Goal: Information Seeking & Learning: Check status

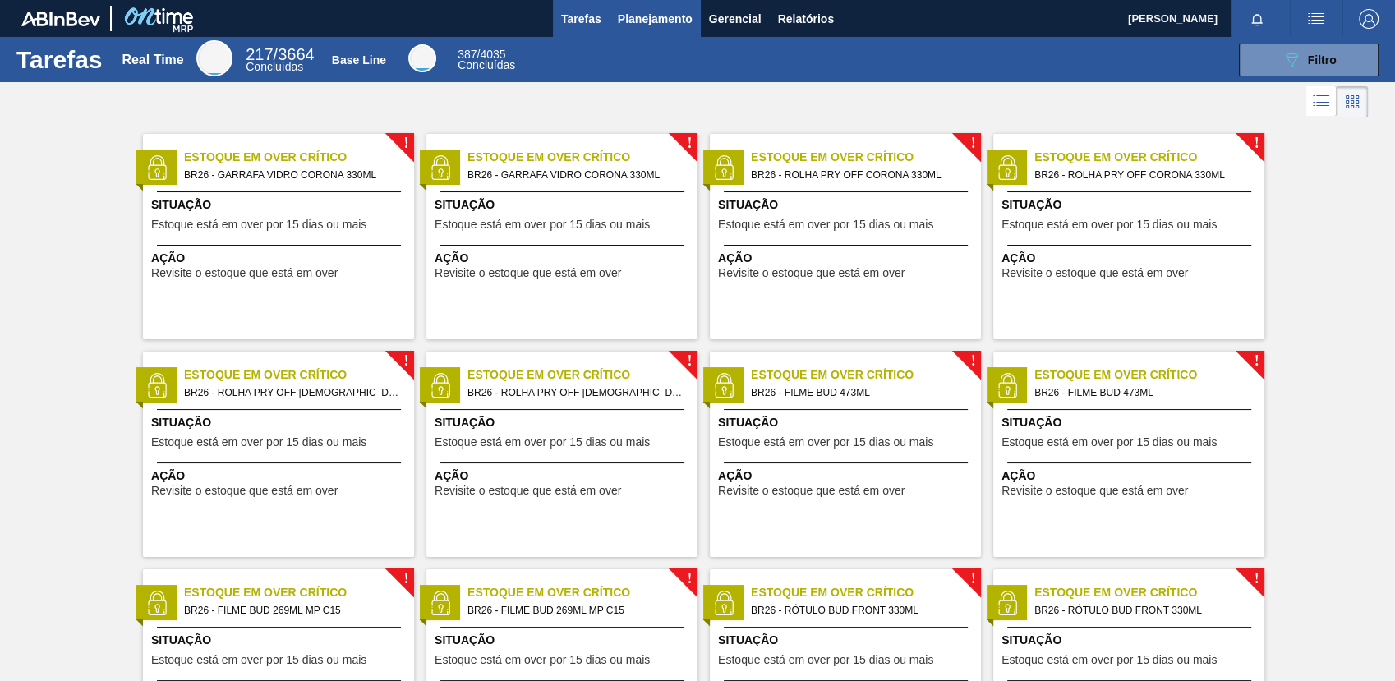
click at [648, 7] on button "Planejamento" at bounding box center [655, 18] width 91 height 37
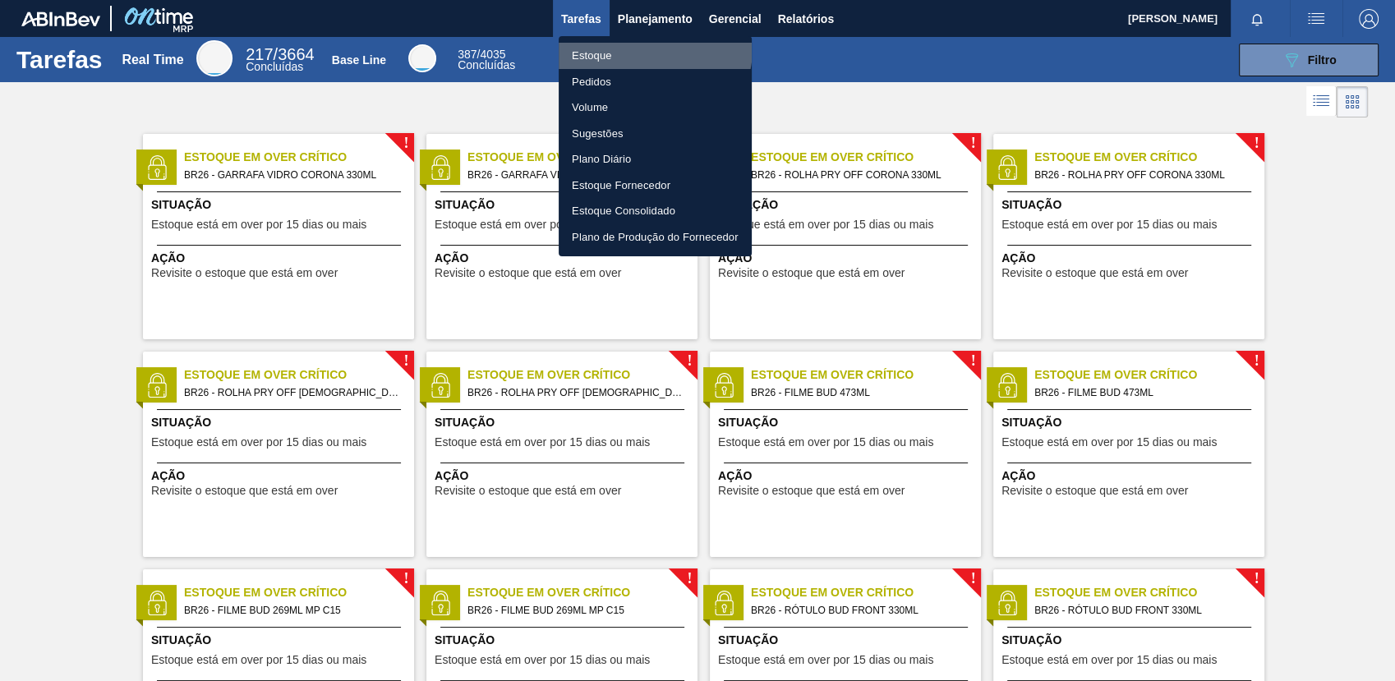
drag, startPoint x: 651, startPoint y: 48, endPoint x: 1018, endPoint y: 7, distance: 369.6
click at [651, 49] on li "Estoque" at bounding box center [655, 56] width 193 height 26
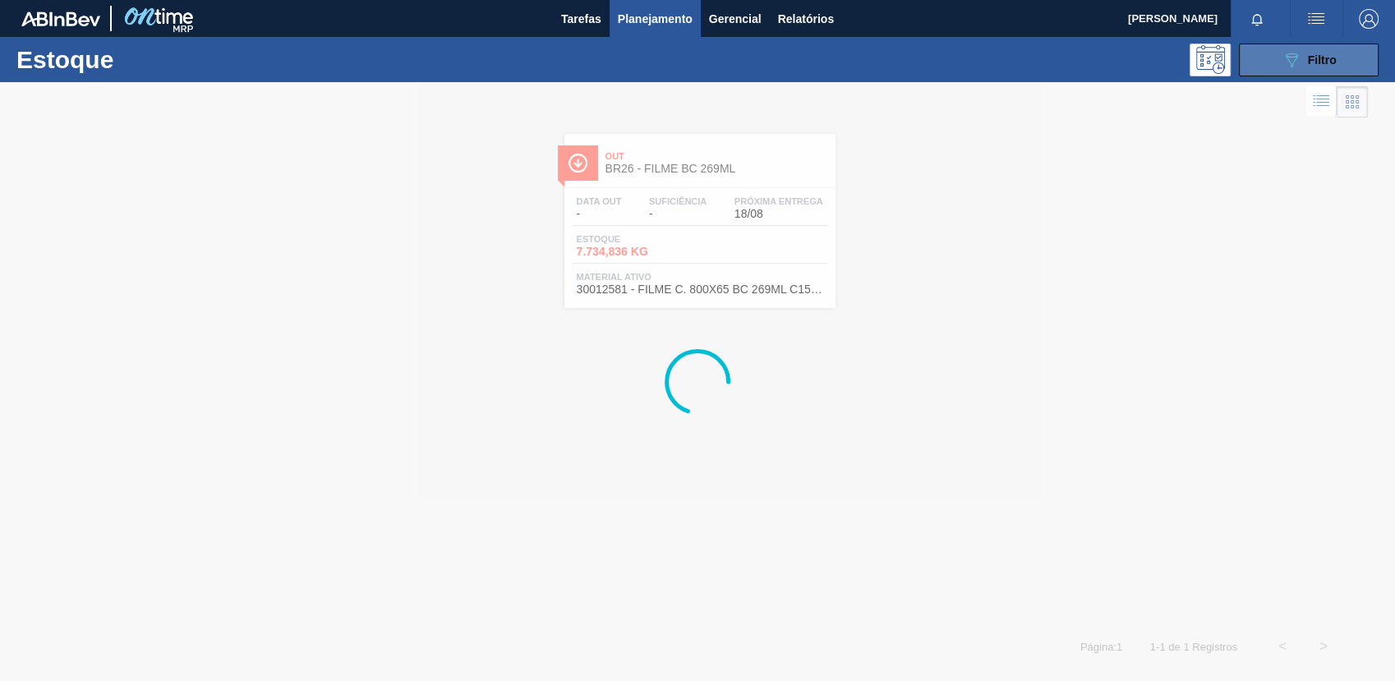
click at [1334, 62] on span "Filtro" at bounding box center [1322, 59] width 29 height 13
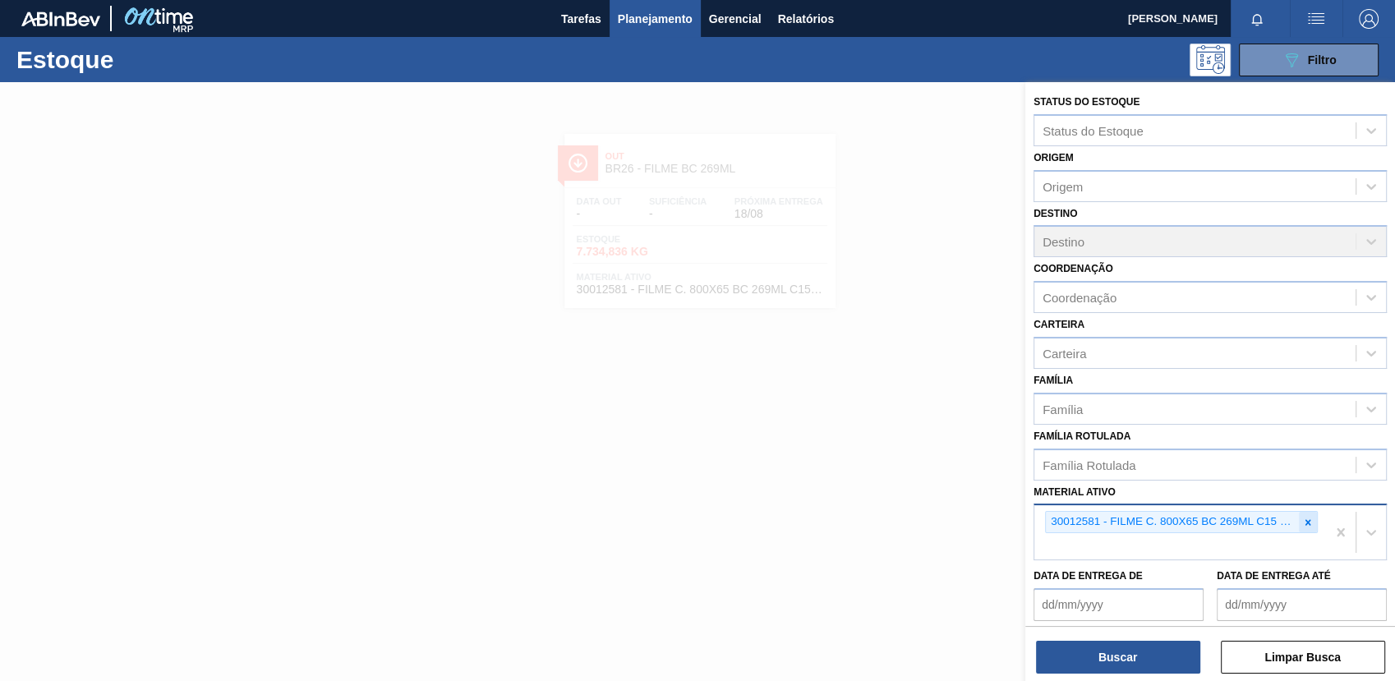
click at [1304, 519] on icon at bounding box center [1308, 523] width 12 height 12
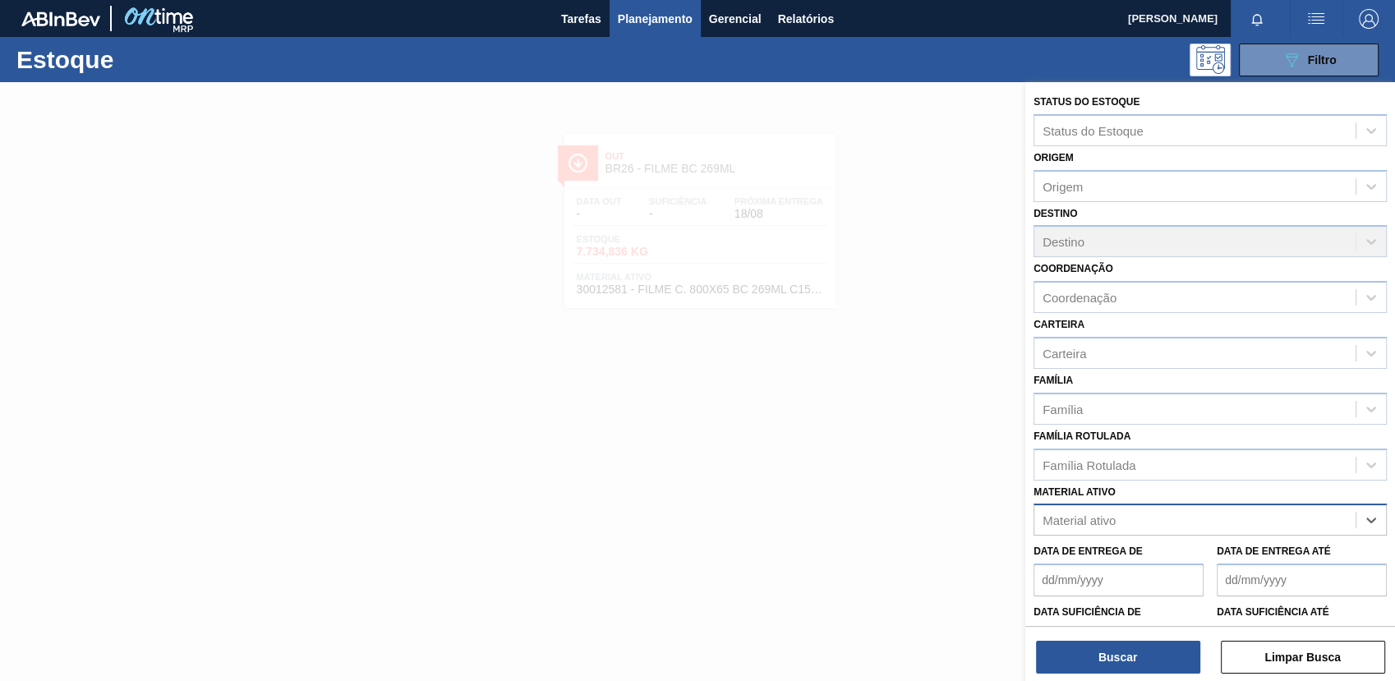
paste ativo "30030032"
type ativo "30030032"
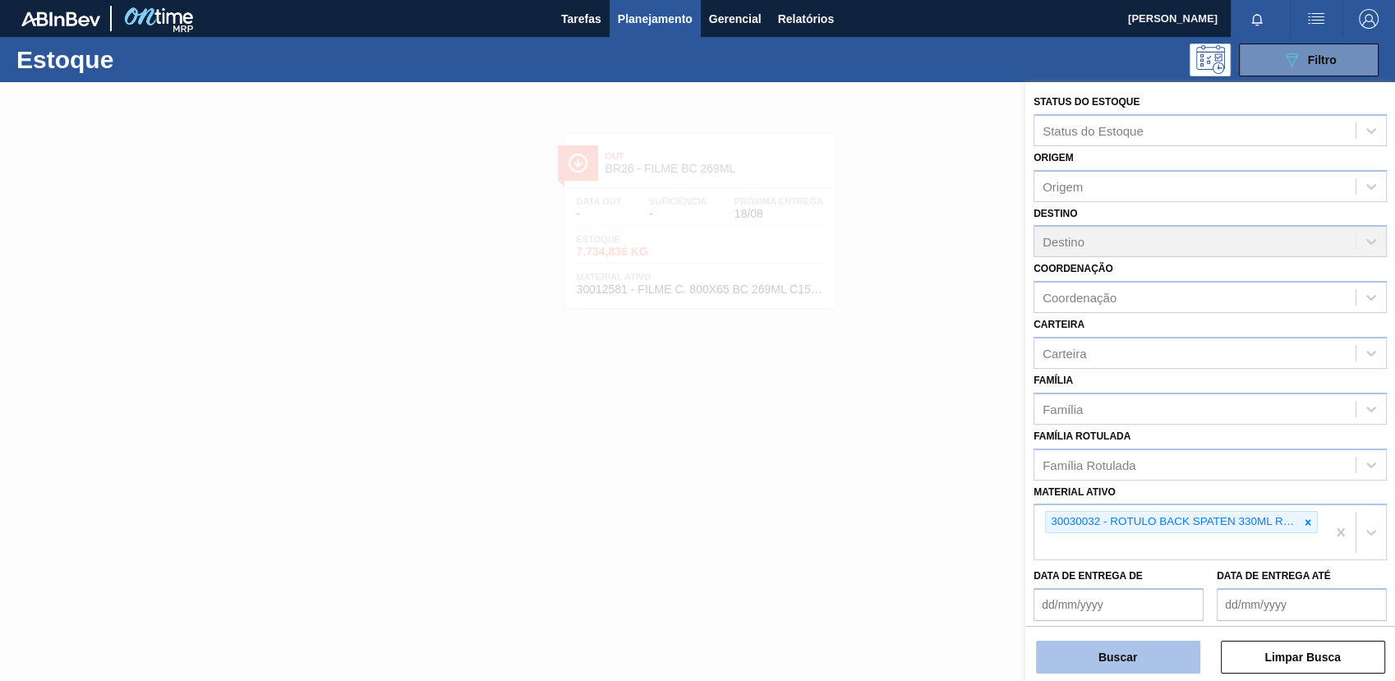
click at [1116, 662] on button "Buscar" at bounding box center [1118, 657] width 164 height 33
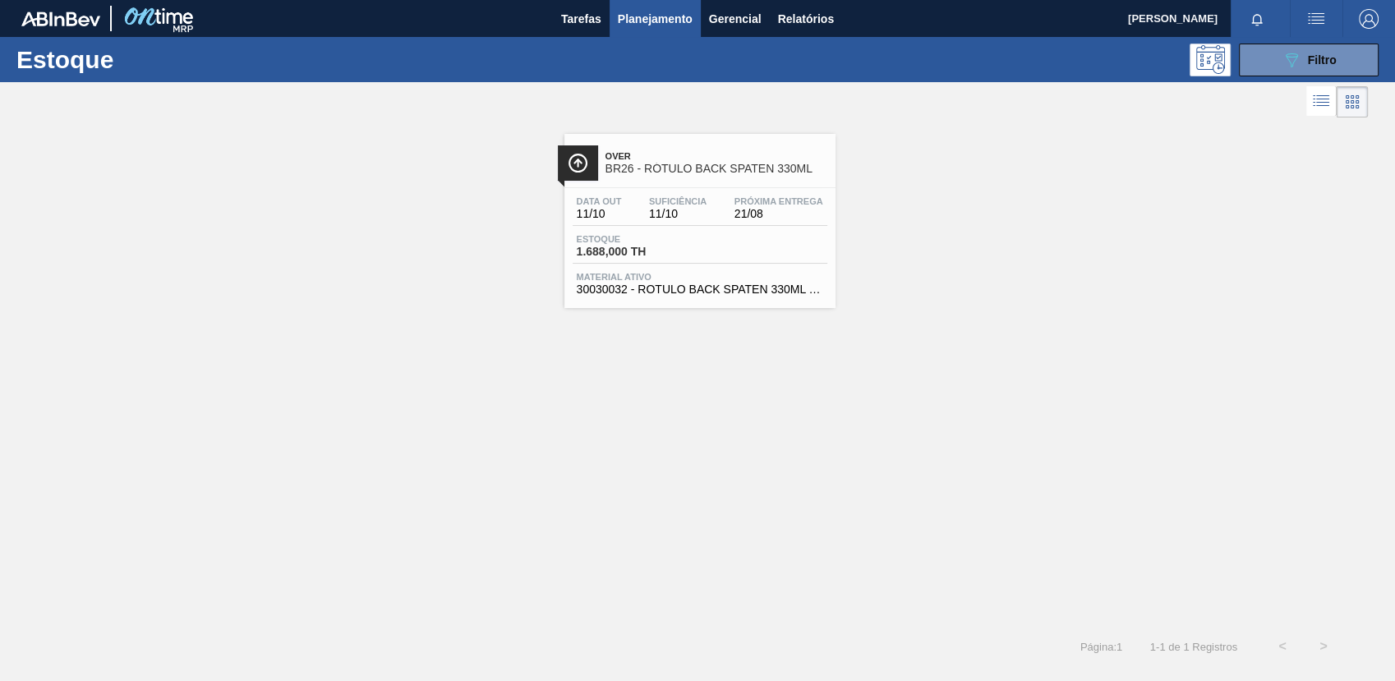
click at [708, 234] on div "Estoque 1.688,000 TH" at bounding box center [700, 249] width 255 height 30
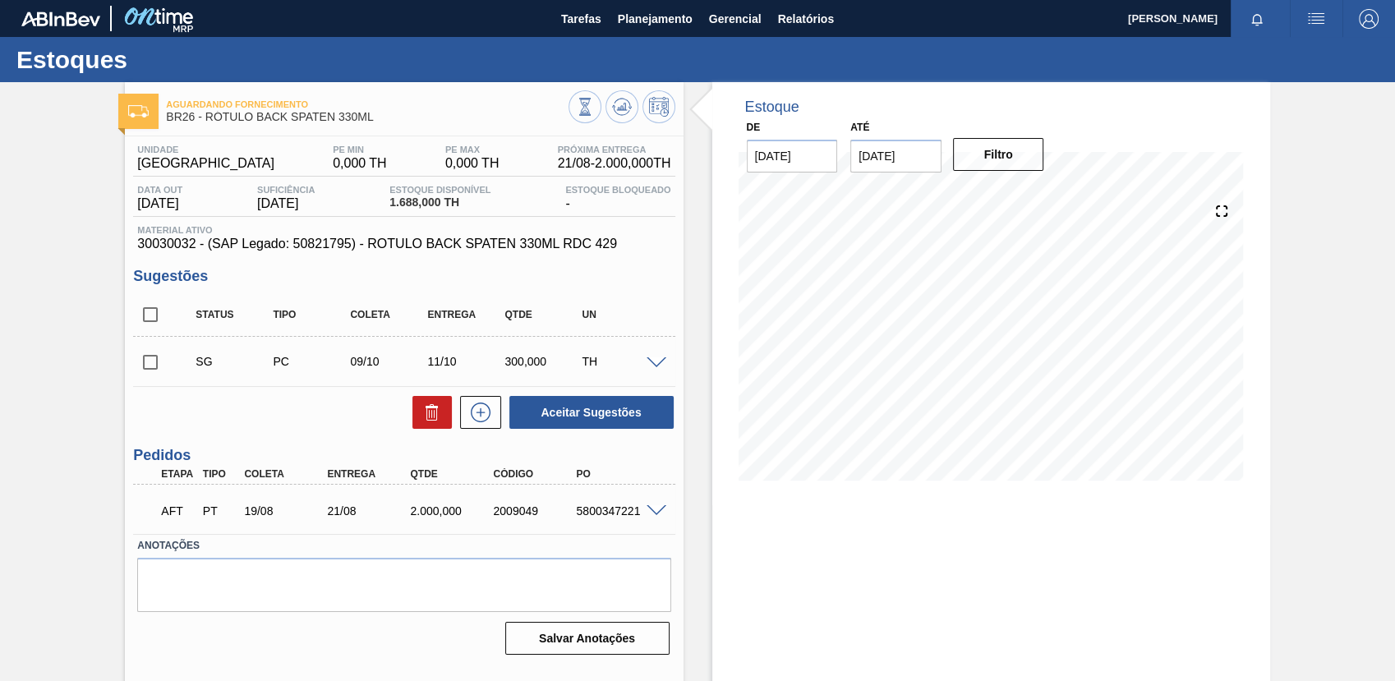
click at [653, 514] on span at bounding box center [657, 511] width 20 height 12
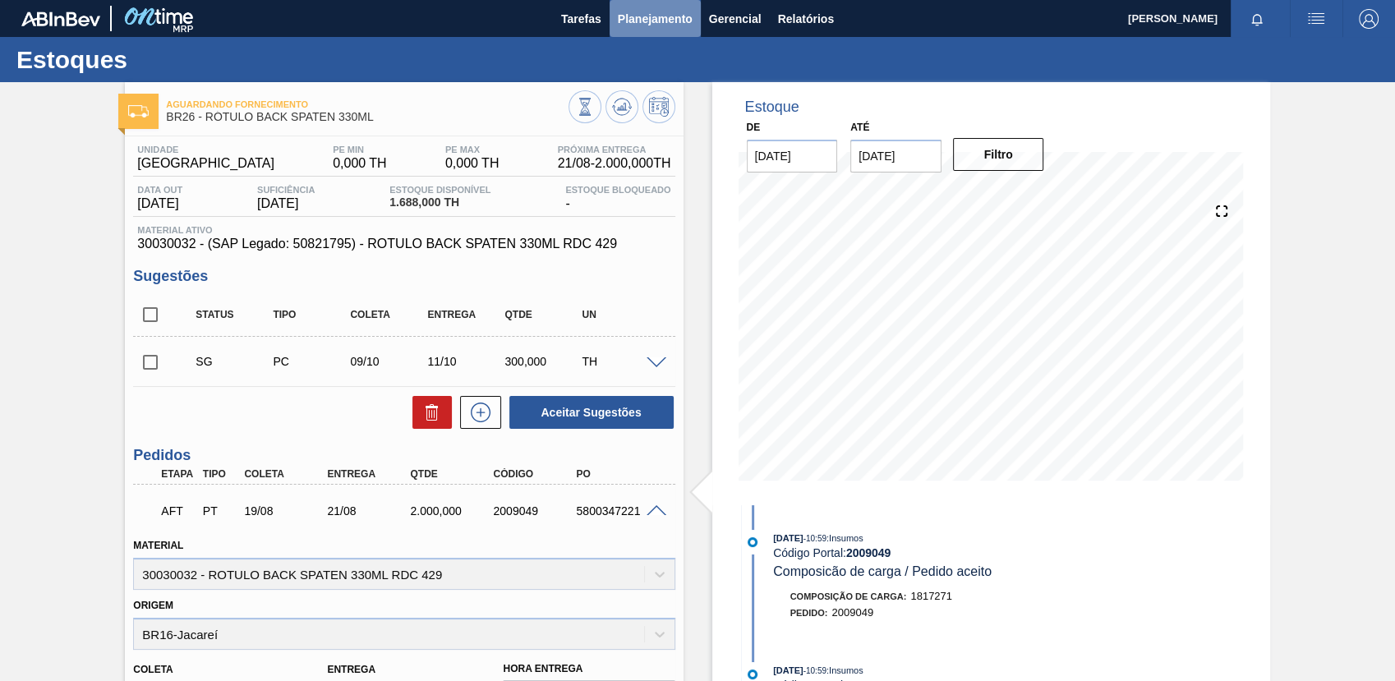
click at [657, 16] on span "Planejamento" at bounding box center [655, 19] width 75 height 20
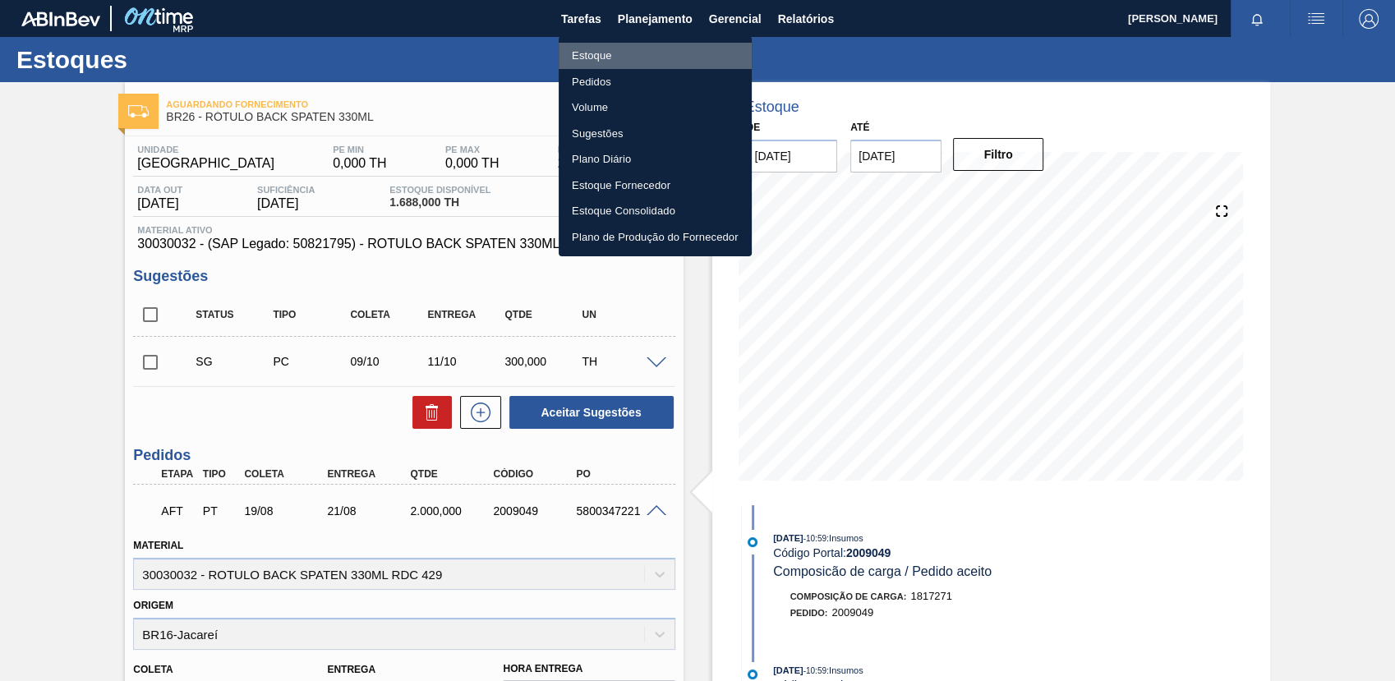
click at [690, 58] on li "Estoque" at bounding box center [655, 56] width 193 height 26
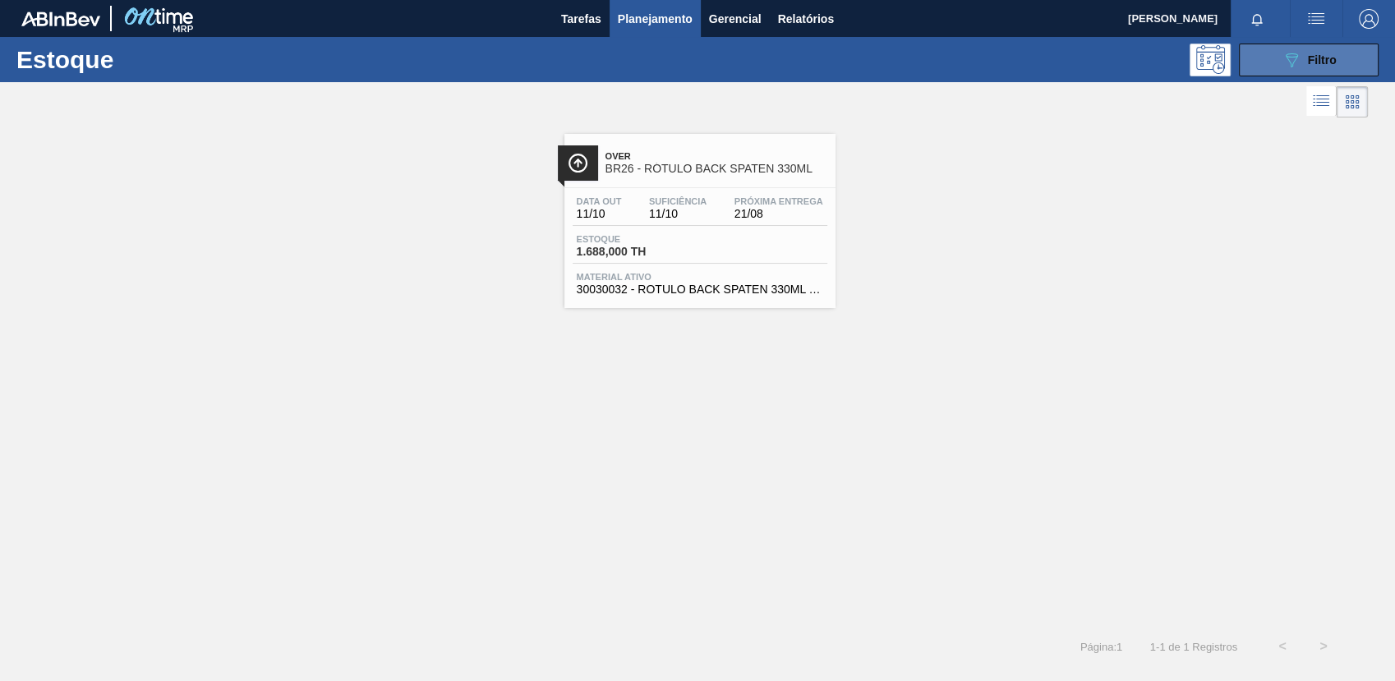
click at [1297, 53] on icon "089F7B8B-B2A5-4AFE-B5C0-19BA573D28AC" at bounding box center [1292, 60] width 20 height 20
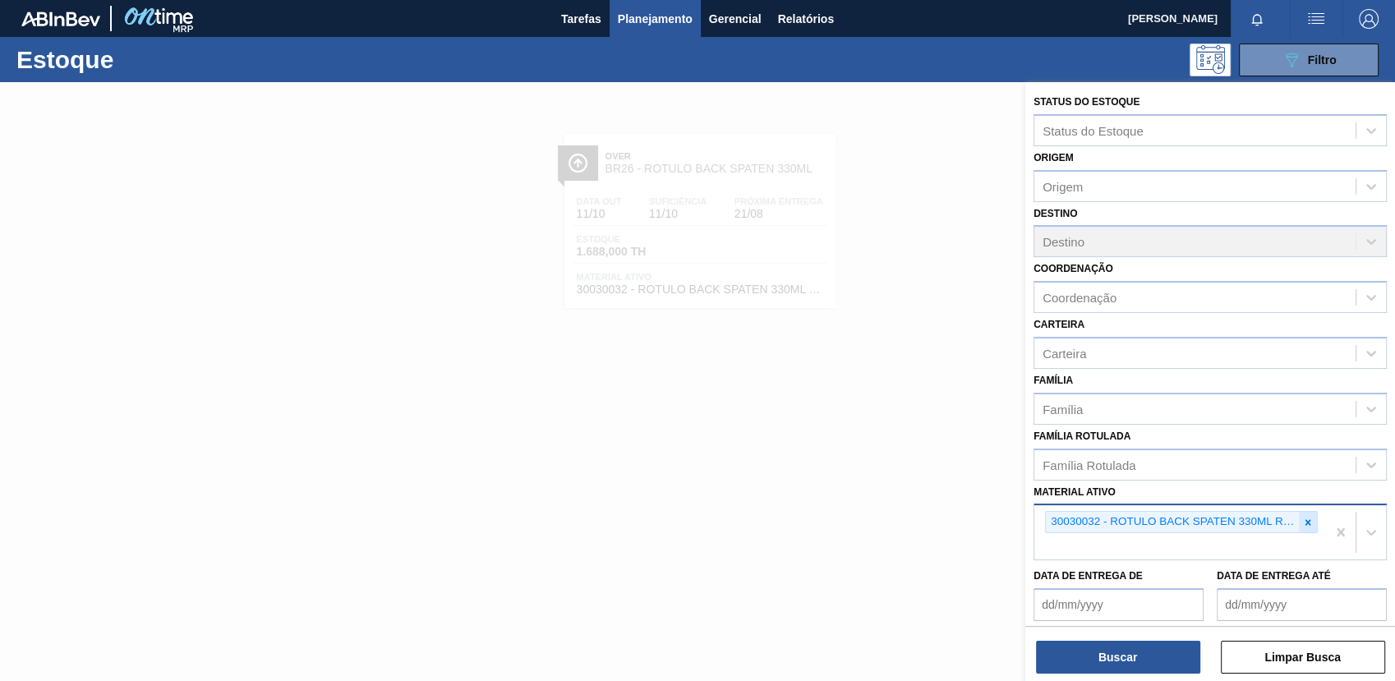
click at [1299, 515] on div at bounding box center [1308, 522] width 18 height 21
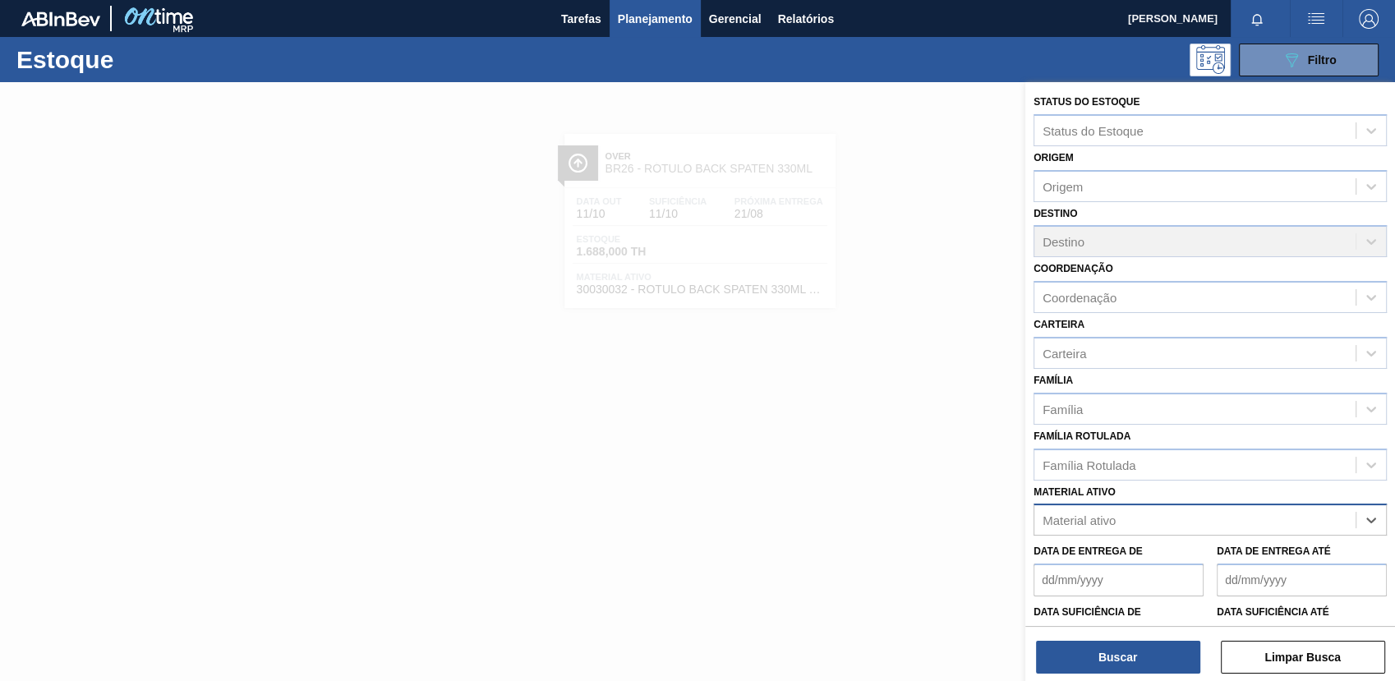
paste ativo "20009040"
type ativo "20009040"
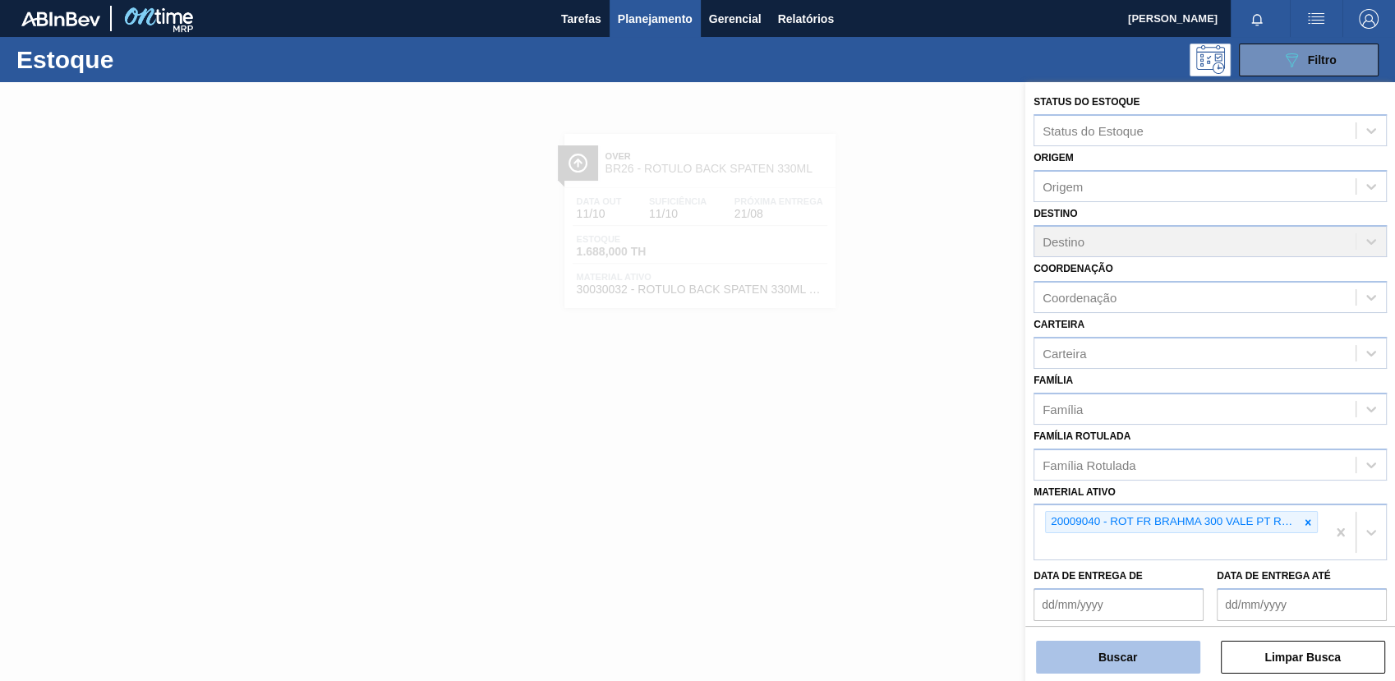
click at [1118, 666] on button "Buscar" at bounding box center [1118, 657] width 164 height 33
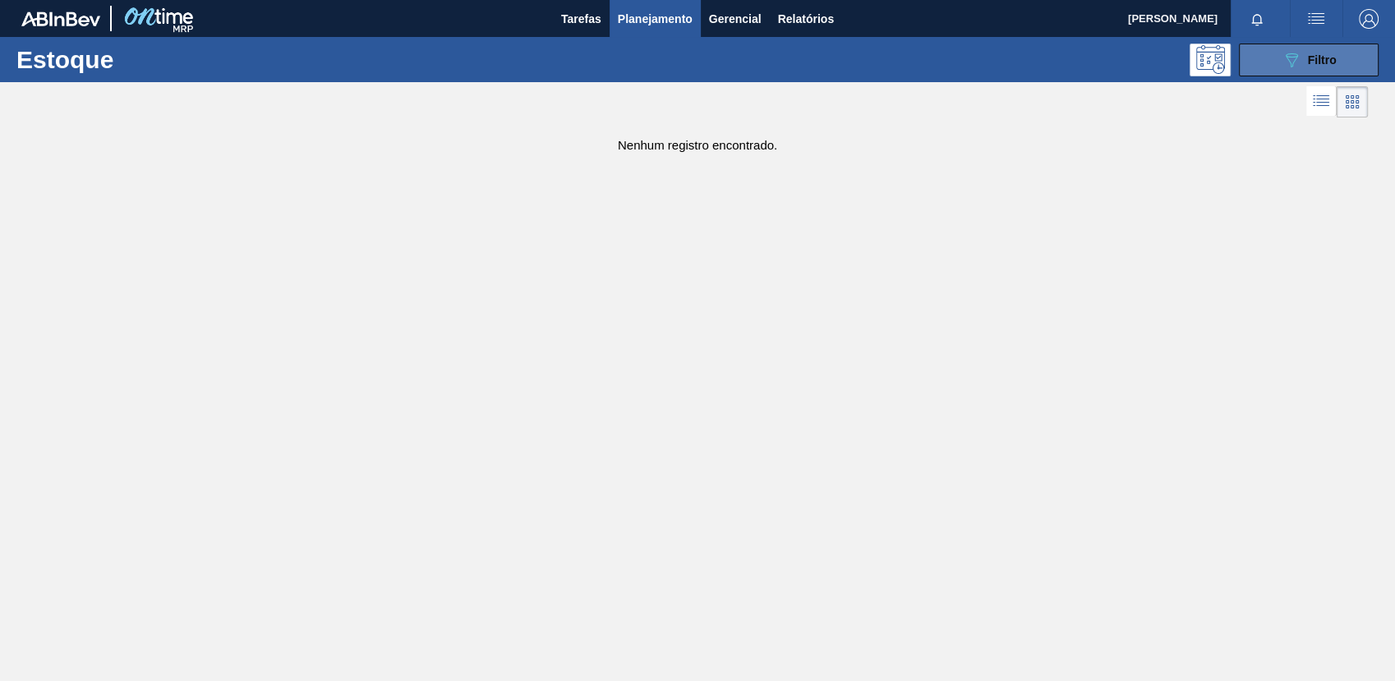
click at [1272, 63] on button "089F7B8B-B2A5-4AFE-B5C0-19BA573D28AC Filtro" at bounding box center [1309, 60] width 140 height 33
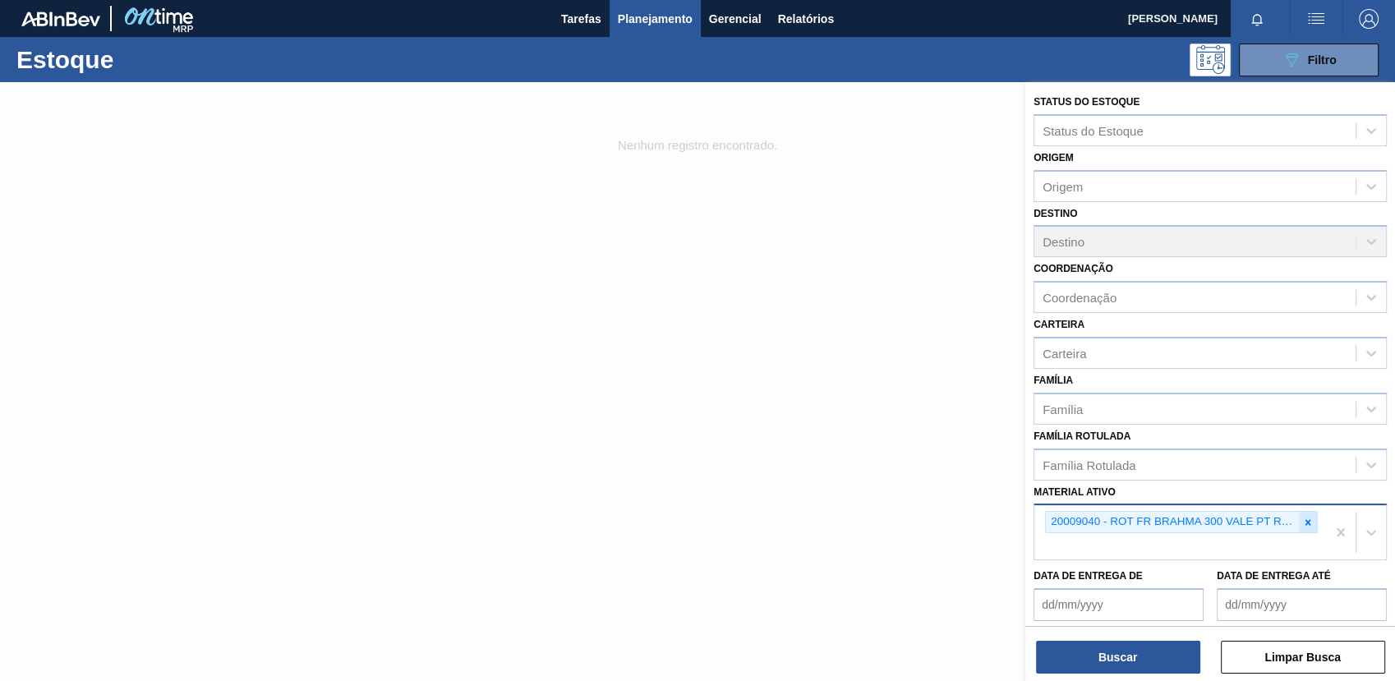
click at [1302, 523] on icon at bounding box center [1308, 523] width 12 height 12
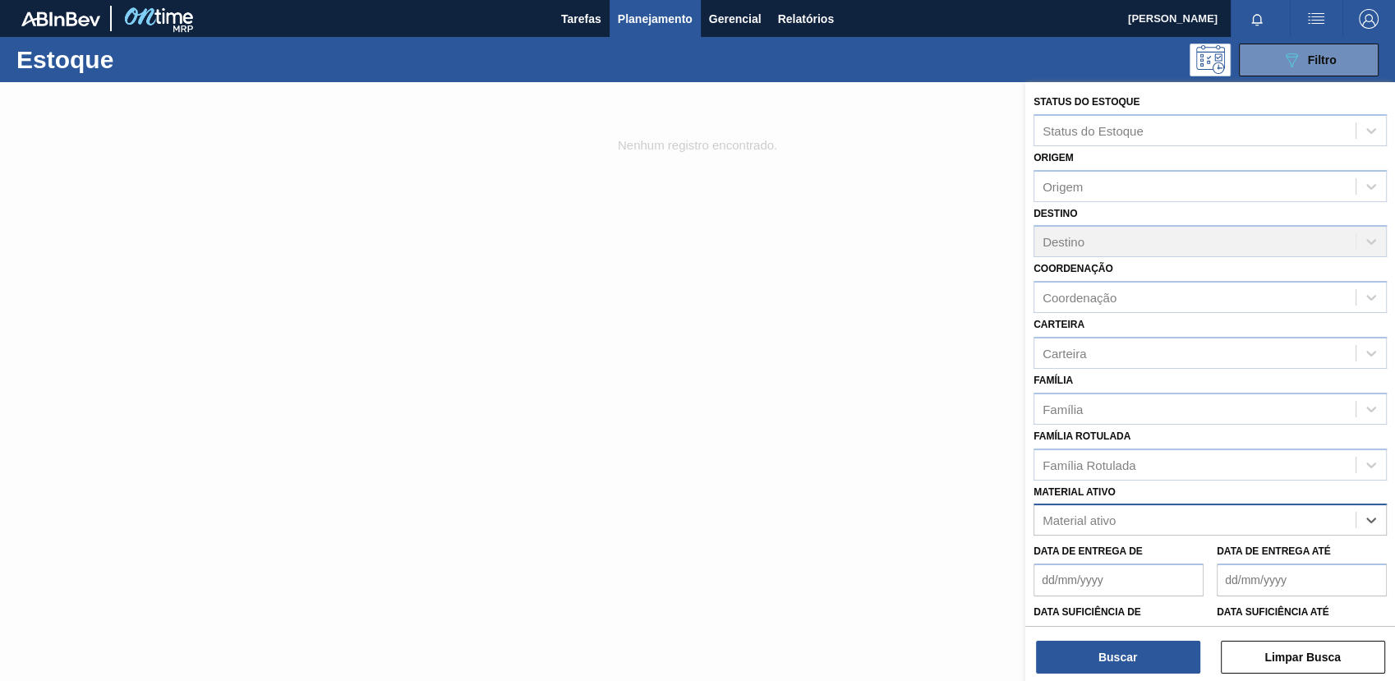
paste ativo "20005477"
type ativo "20005477"
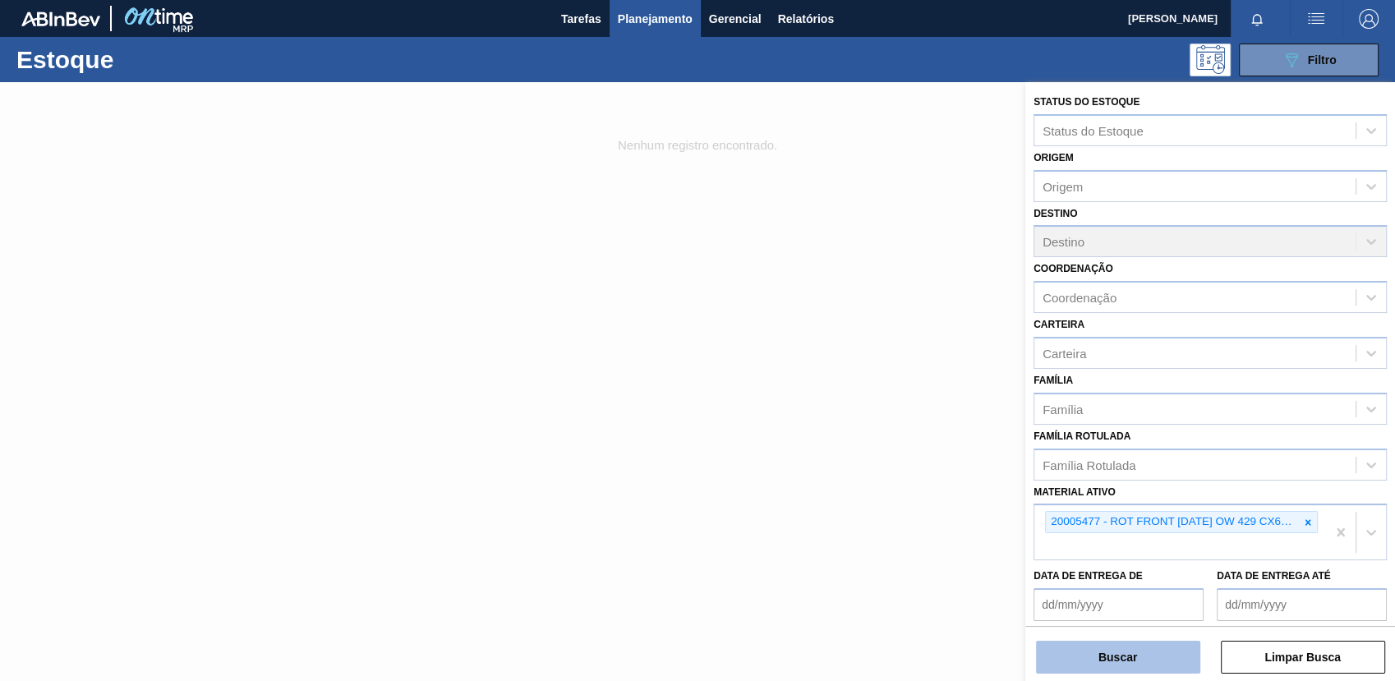
click at [1126, 661] on button "Buscar" at bounding box center [1118, 657] width 164 height 33
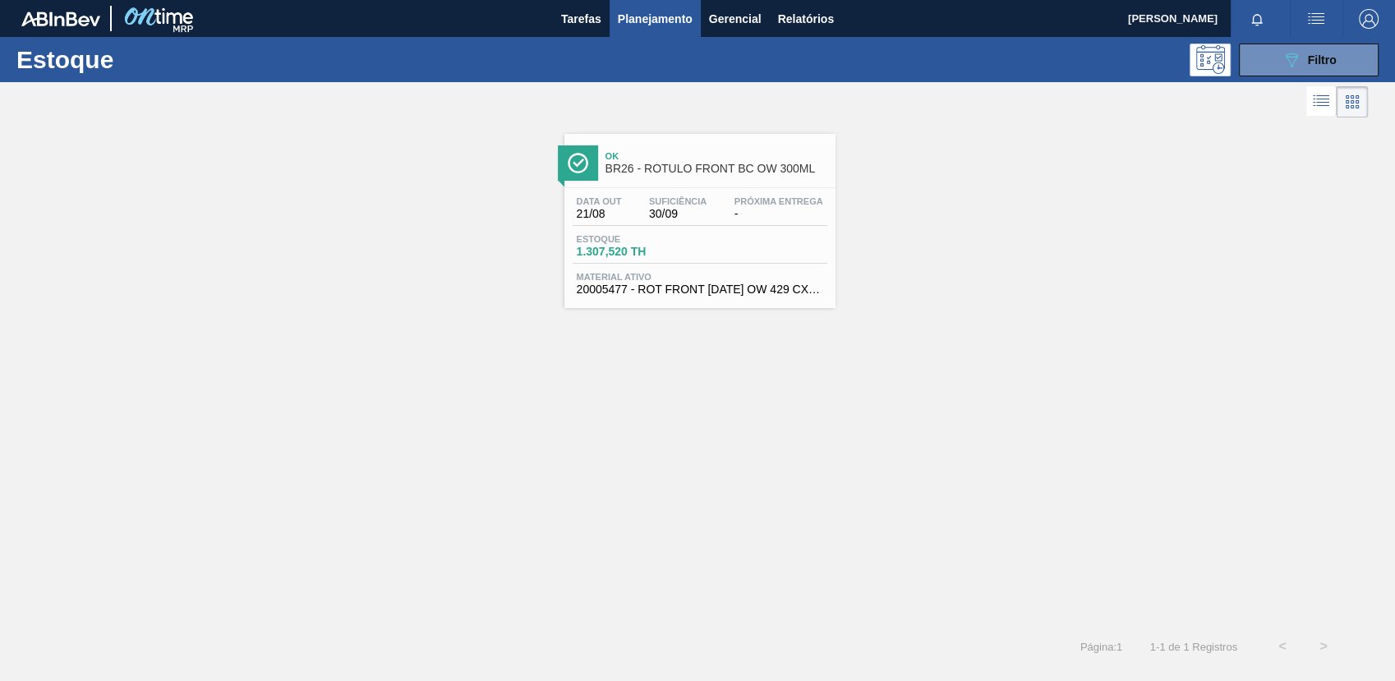
click at [693, 260] on div "Estoque 1.307,520 TH" at bounding box center [700, 249] width 255 height 30
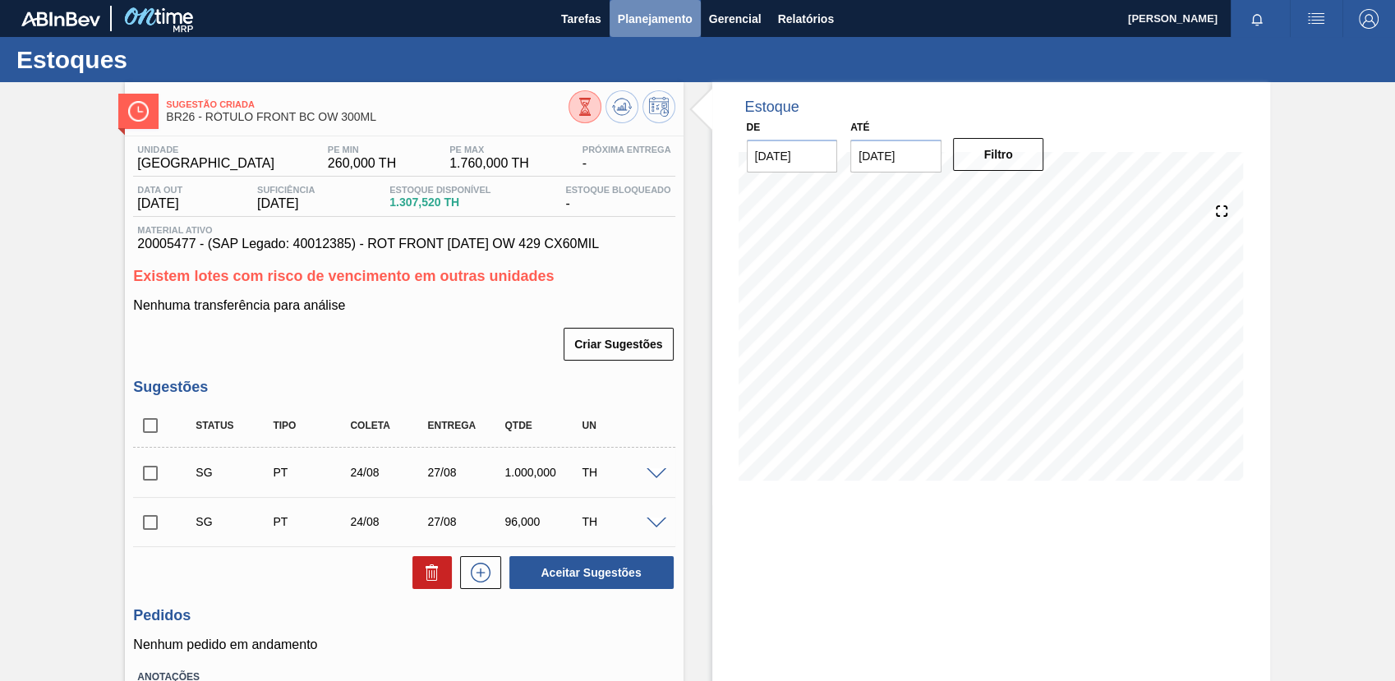
click at [663, 27] on span "Planejamento" at bounding box center [655, 19] width 75 height 20
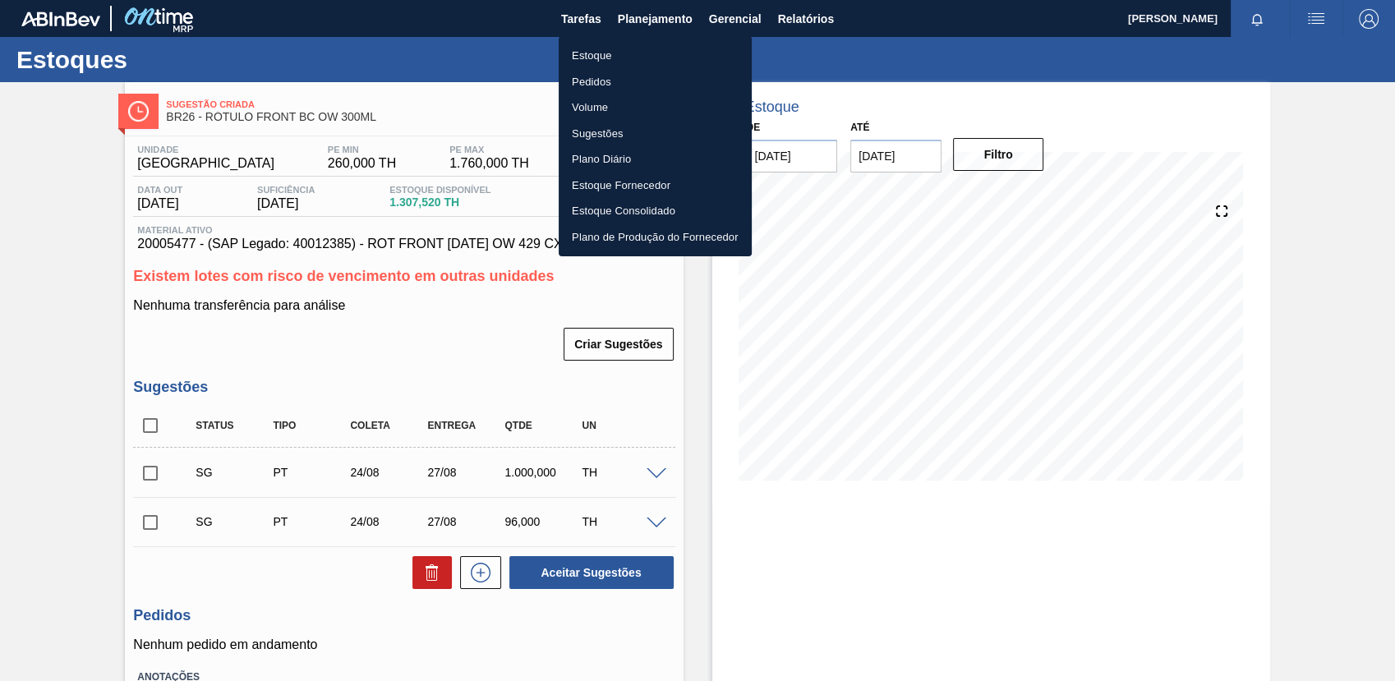
drag, startPoint x: 679, startPoint y: 56, endPoint x: 867, endPoint y: 21, distance: 191.3
click at [680, 56] on li "Estoque" at bounding box center [655, 56] width 193 height 26
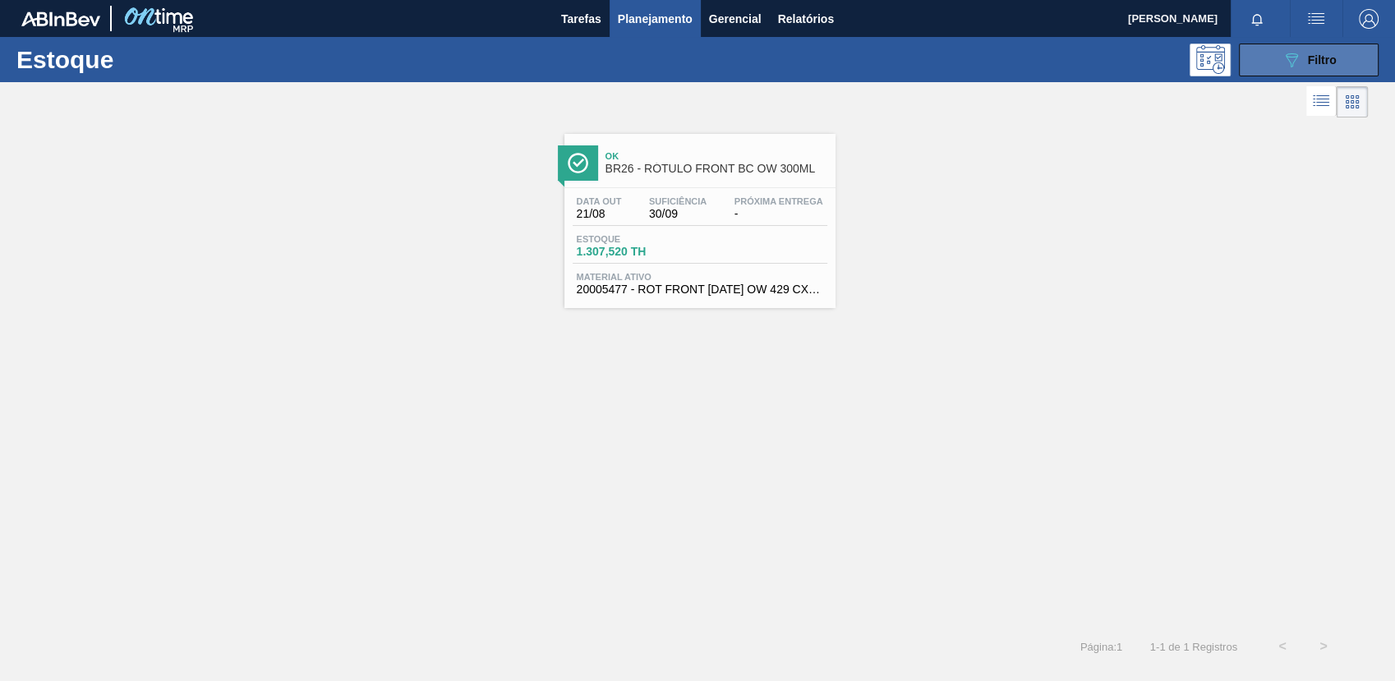
click at [1293, 59] on icon "089F7B8B-B2A5-4AFE-B5C0-19BA573D28AC" at bounding box center [1292, 60] width 20 height 20
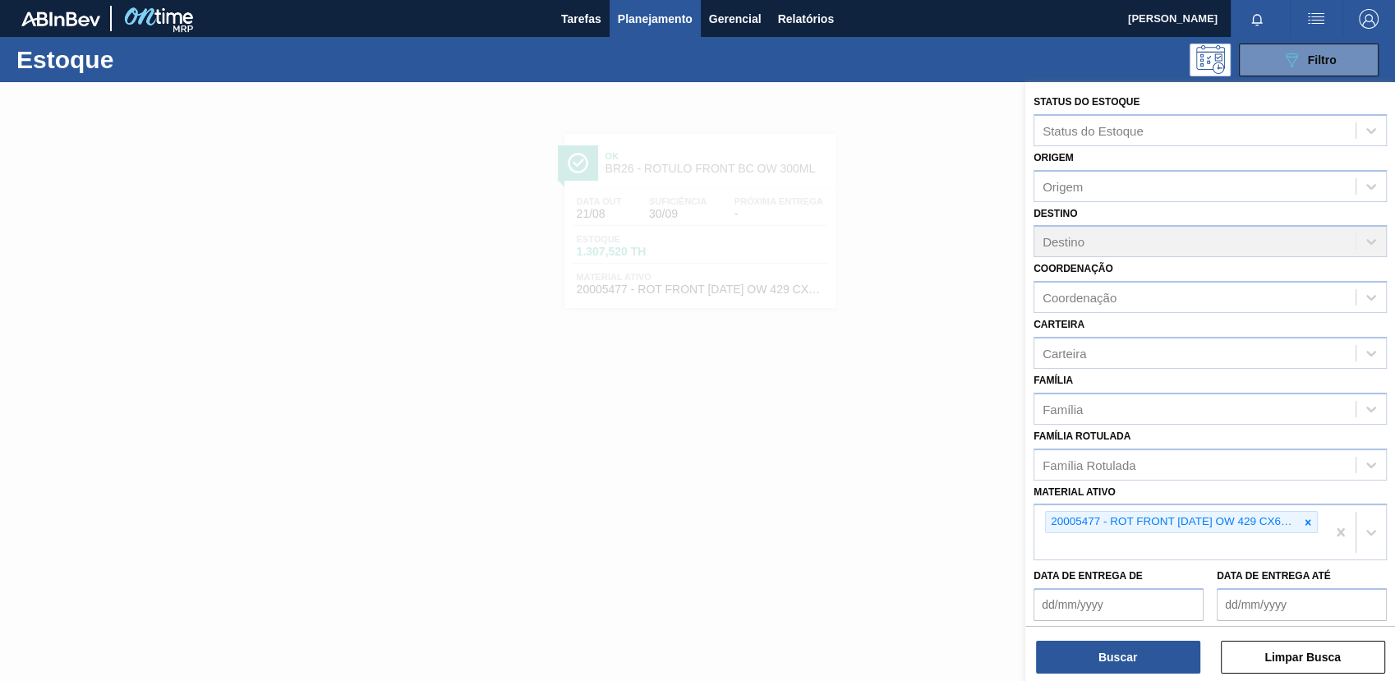
scroll to position [91, 0]
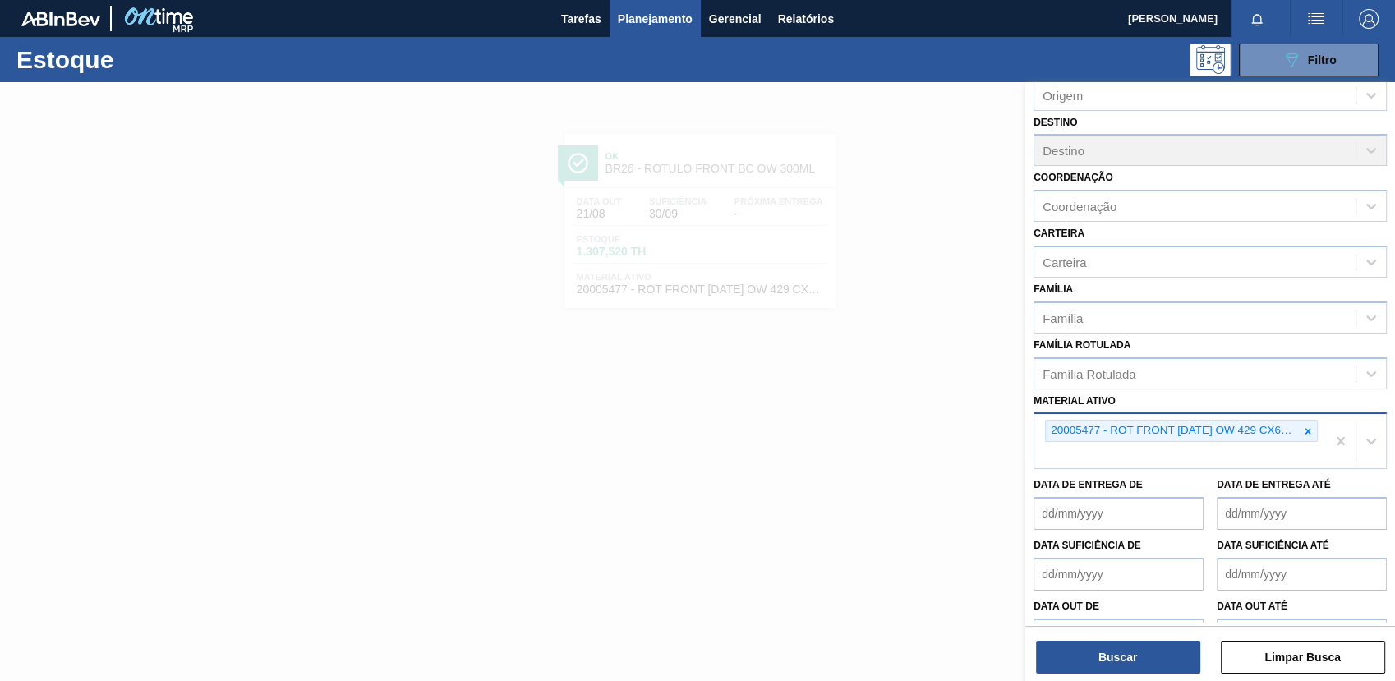
click at [1302, 430] on icon at bounding box center [1308, 432] width 12 height 12
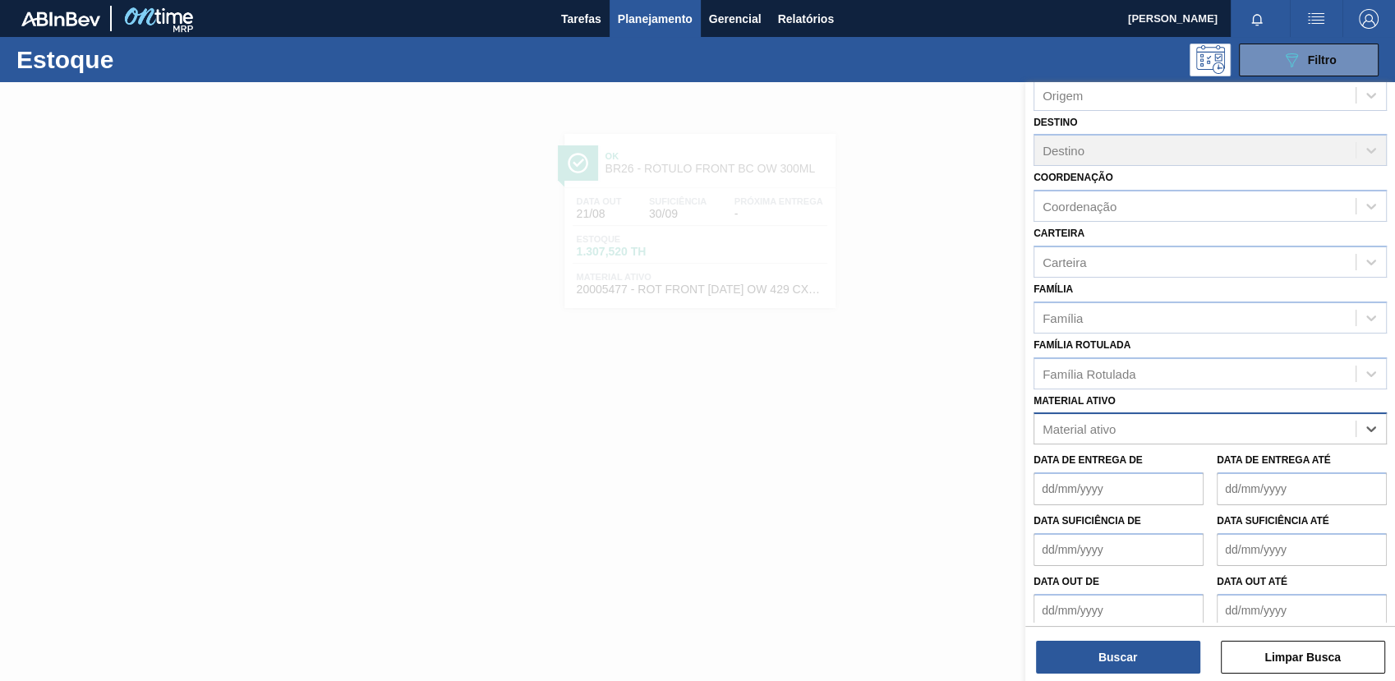
paste ativo "ROT FRONT [DATE] RGB 429 CX60MIL"
type ativo "ROT FRONT [DATE] RGB 429 CX60MIL"
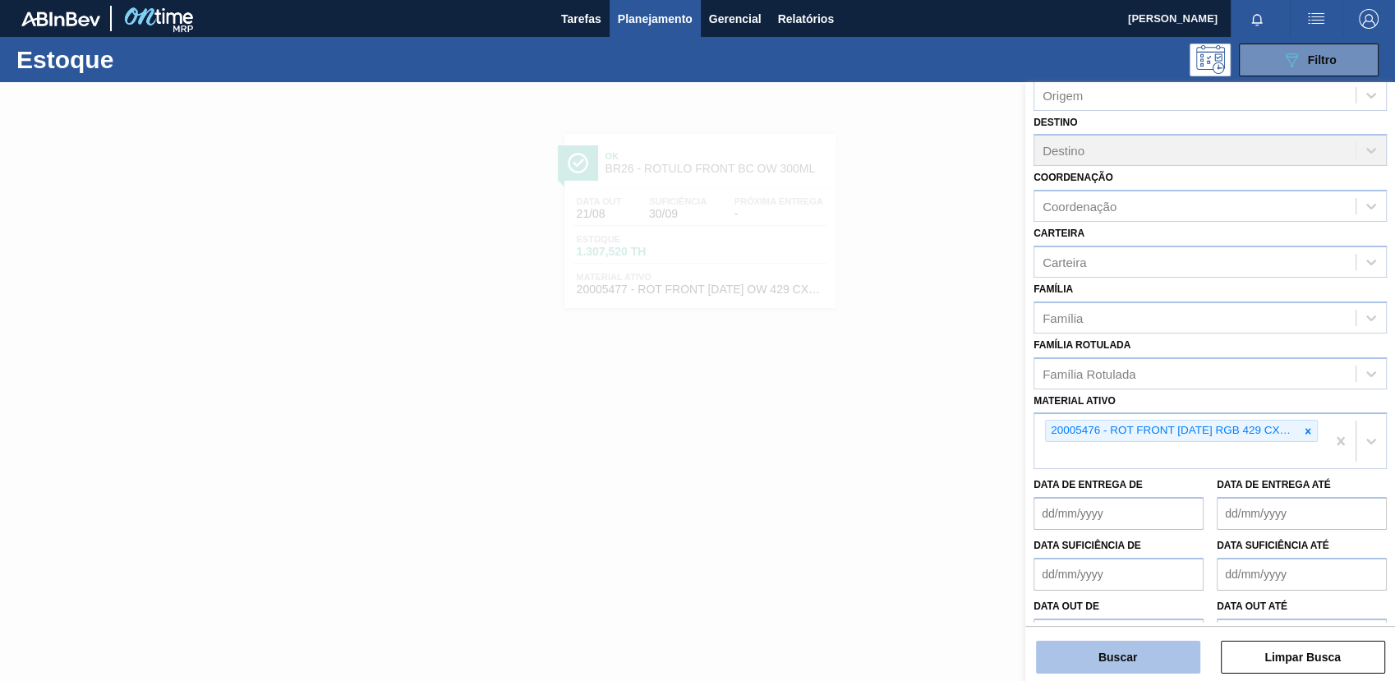
click at [1079, 647] on button "Buscar" at bounding box center [1118, 657] width 164 height 33
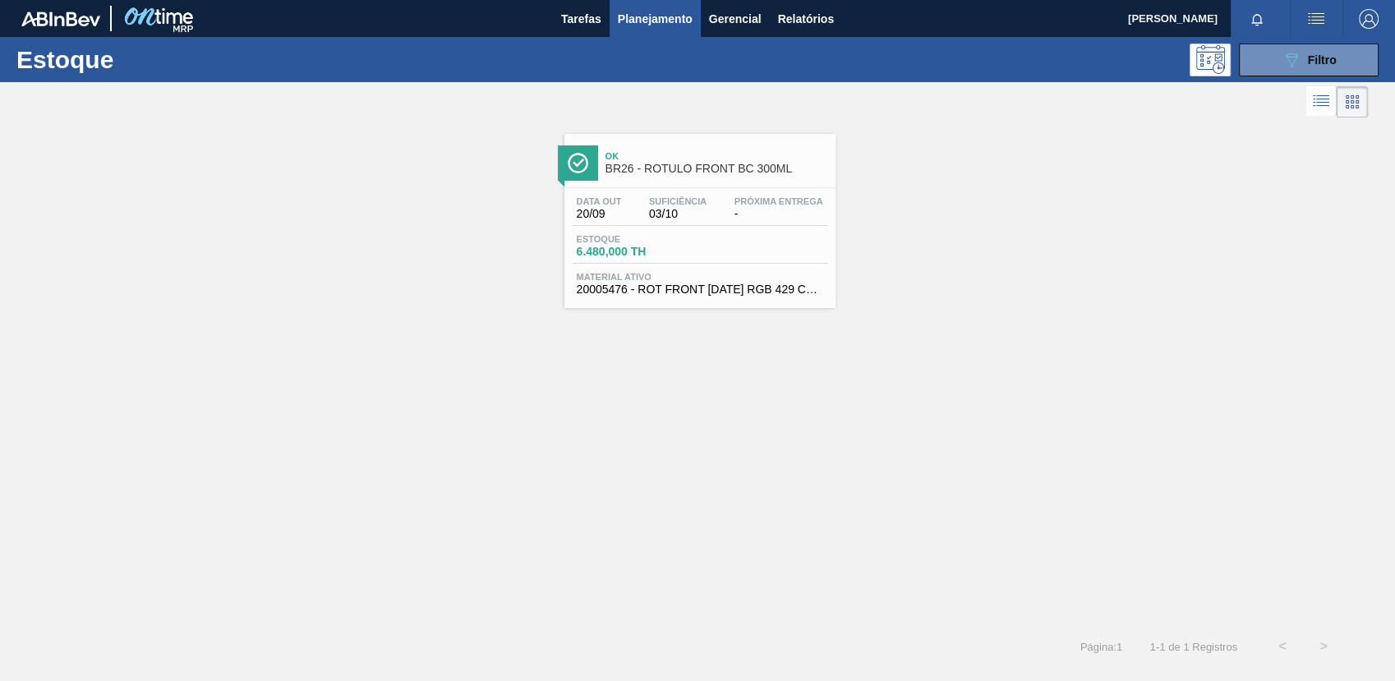
click at [799, 209] on span "-" at bounding box center [779, 214] width 89 height 12
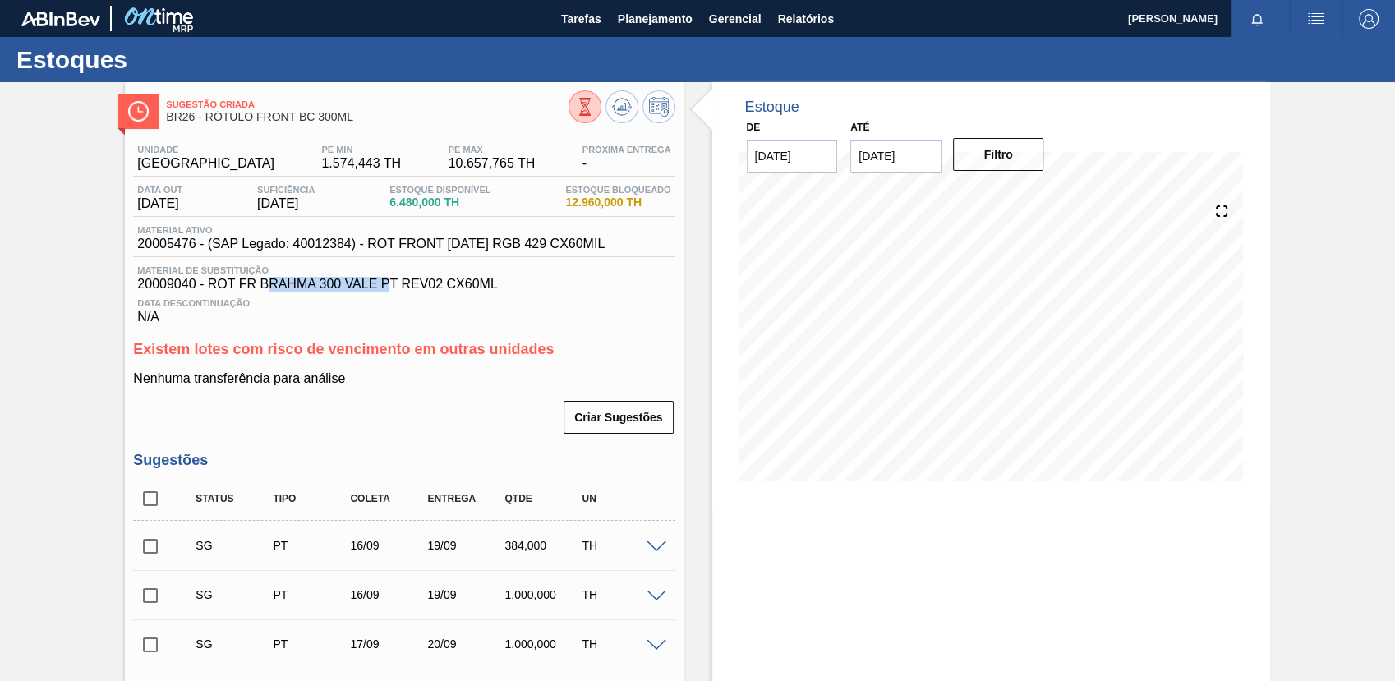
drag, startPoint x: 388, startPoint y: 288, endPoint x: 266, endPoint y: 290, distance: 121.6
click at [266, 290] on span "20009040 - ROT FR BRAHMA 300 VALE PT REV02 CX60ML" at bounding box center [403, 284] width 533 height 15
drag, startPoint x: 266, startPoint y: 290, endPoint x: 420, endPoint y: 358, distance: 168.1
click at [420, 357] on span "Existem lotes com risco de vencimento em outras unidades" at bounding box center [343, 349] width 421 height 16
